Goal: Information Seeking & Learning: Learn about a topic

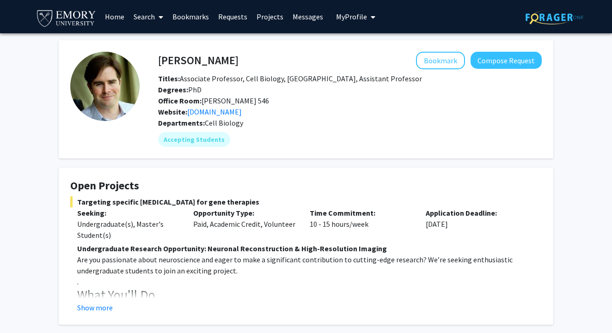
scroll to position [78, 0]
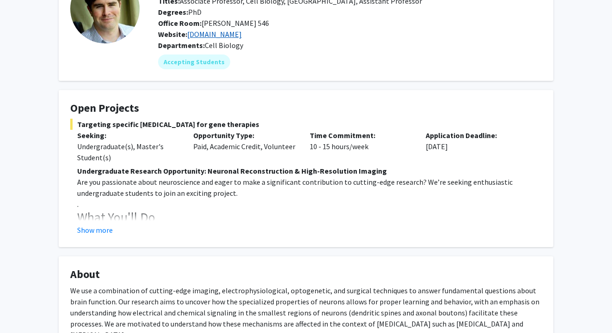
click at [217, 37] on link "[DOMAIN_NAME]" at bounding box center [214, 34] width 55 height 9
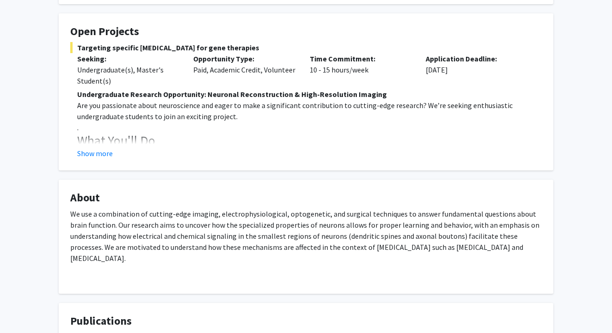
scroll to position [153, 0]
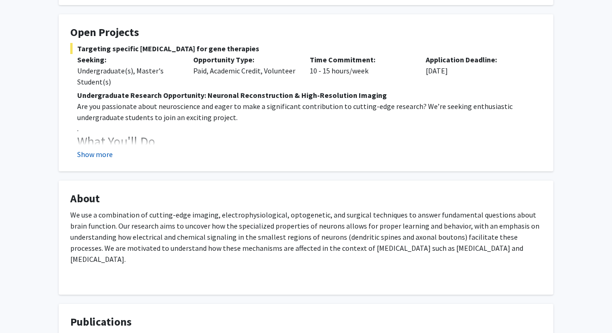
click at [94, 155] on button "Show more" at bounding box center [95, 154] width 36 height 11
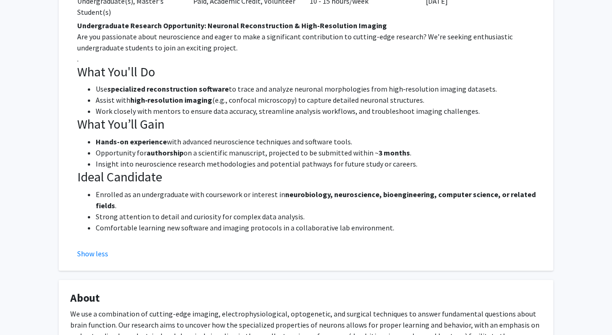
scroll to position [224, 0]
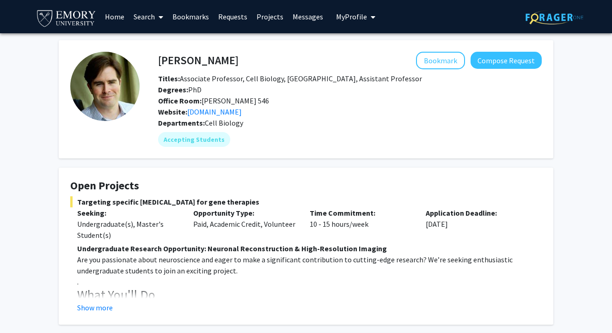
drag, startPoint x: 0, startPoint y: 0, endPoint x: 568, endPoint y: 149, distance: 587.0
click at [568, 149] on div "[PERSON_NAME] Bookmark Compose Request Titles: Associate Professor, Cell Biolog…" at bounding box center [306, 304] width 612 height 542
click at [199, 120] on b "Departments:" at bounding box center [181, 122] width 47 height 9
click at [200, 114] on link "[DOMAIN_NAME]" at bounding box center [214, 111] width 55 height 9
